Goal: Contribute content: Contribute content

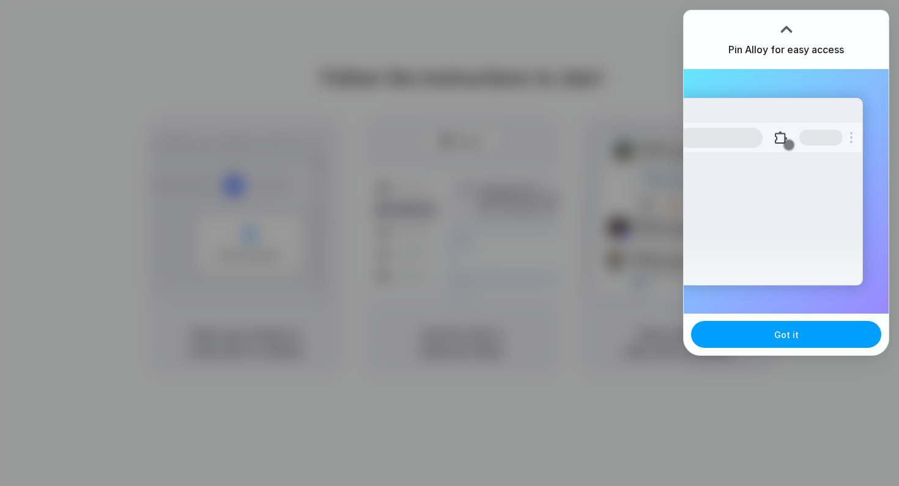
click at [744, 339] on button "Got it" at bounding box center [786, 334] width 190 height 27
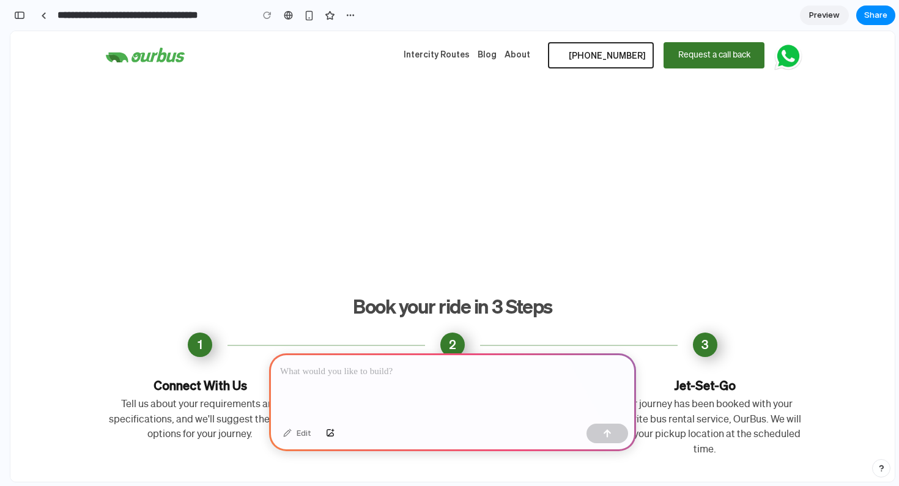
scroll to position [400, 0]
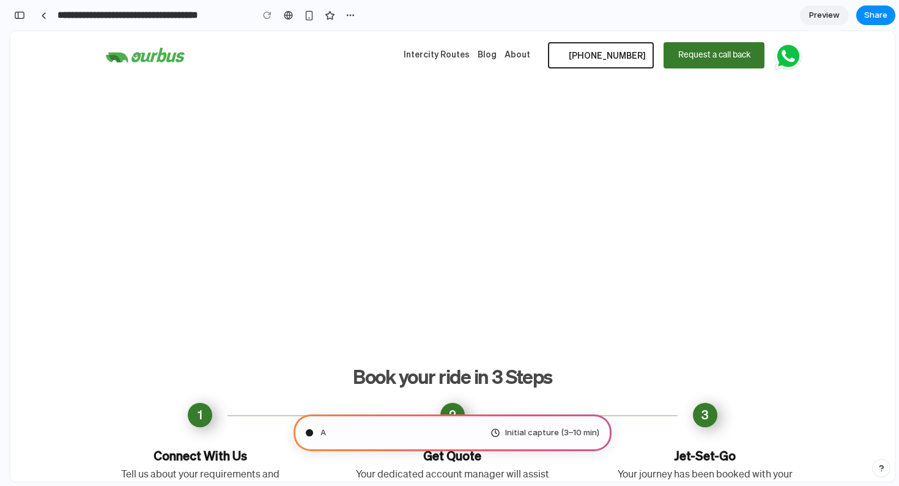
type input "**********"
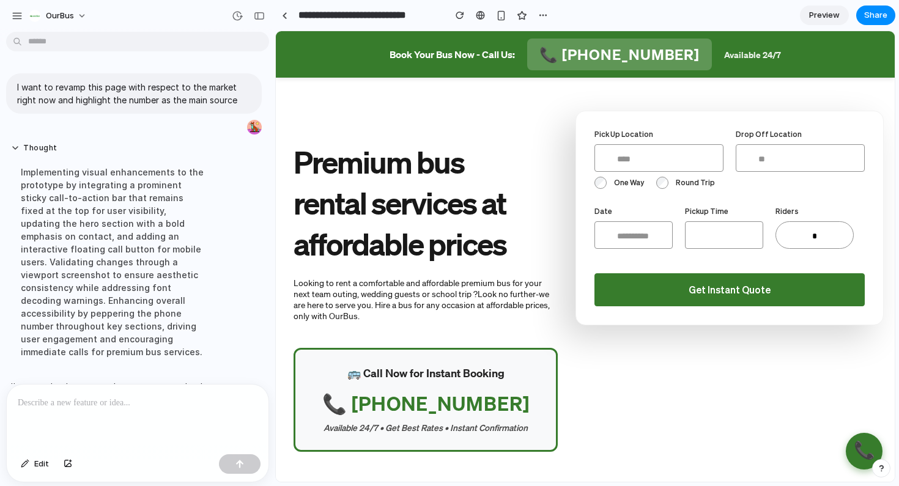
scroll to position [51, 0]
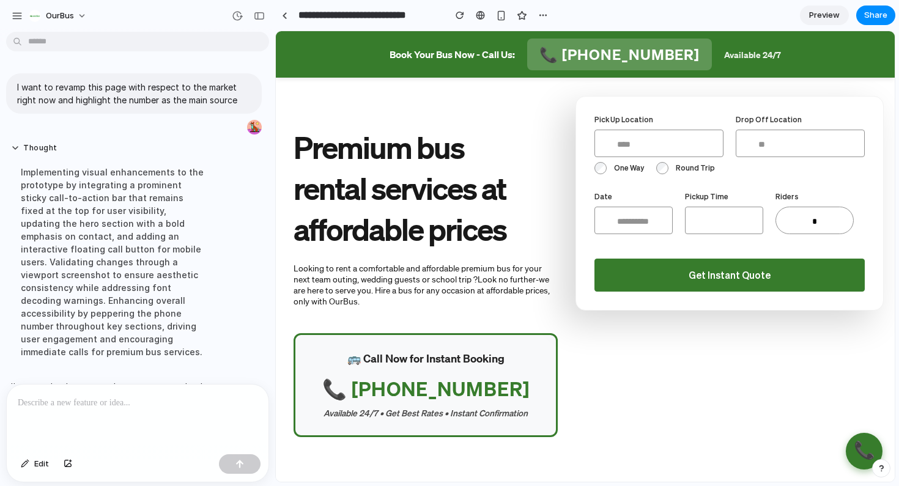
click at [825, 17] on span "Preview" at bounding box center [824, 15] width 31 height 12
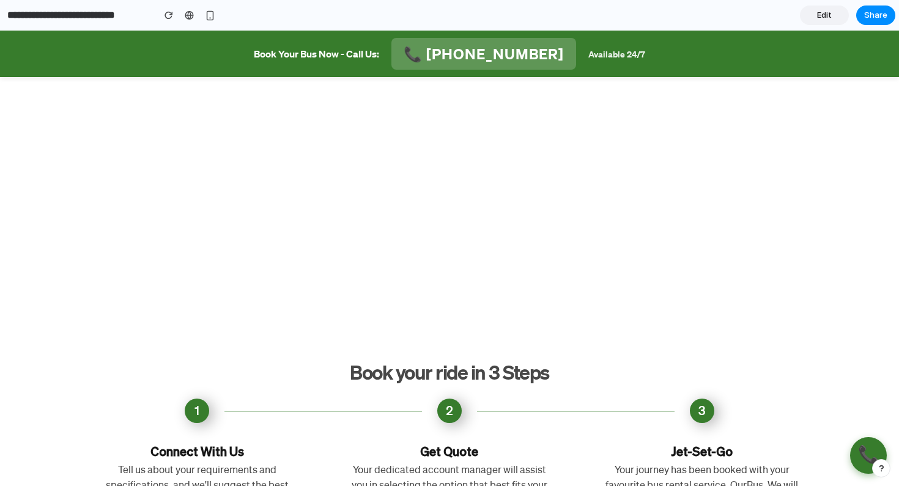
scroll to position [444, 0]
